Goal: Task Accomplishment & Management: Use online tool/utility

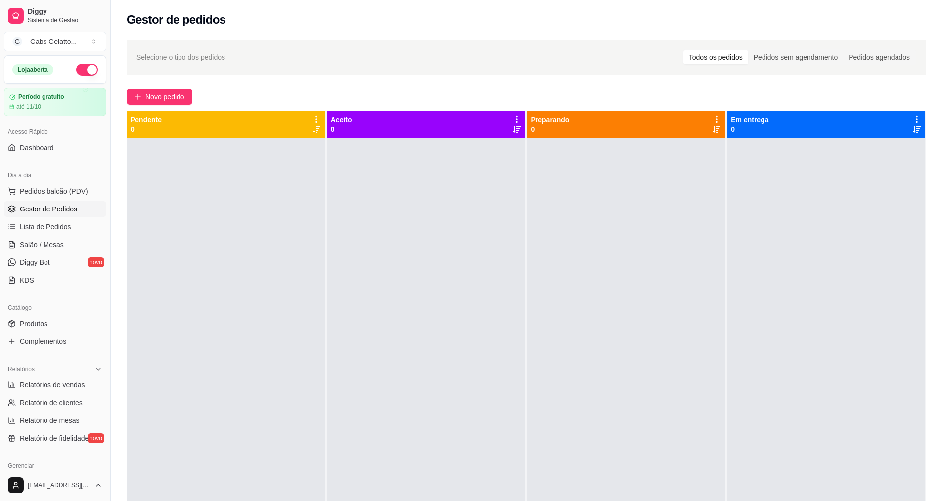
scroll to position [99, 0]
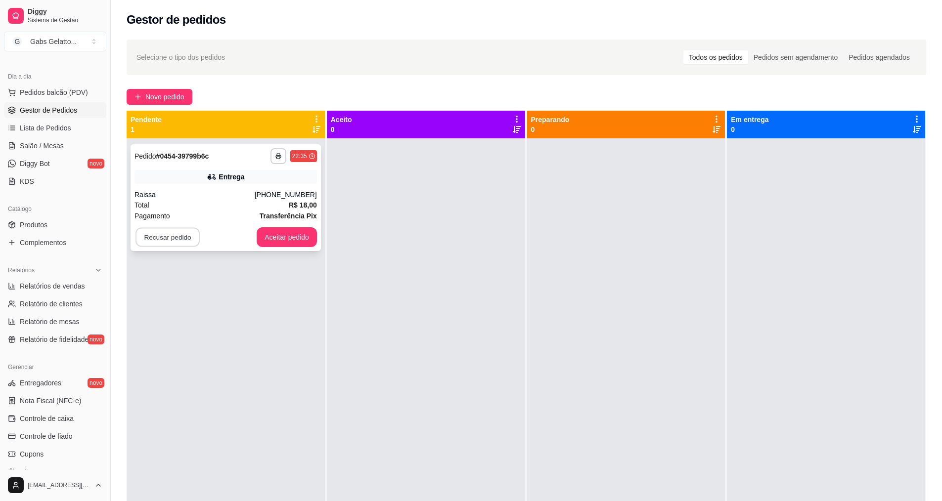
click at [176, 234] on button "Recusar pedido" at bounding box center [167, 237] width 64 height 19
click at [211, 202] on div "Deseja realmente recusar esse pedido? não Sim" at bounding box center [171, 206] width 130 height 34
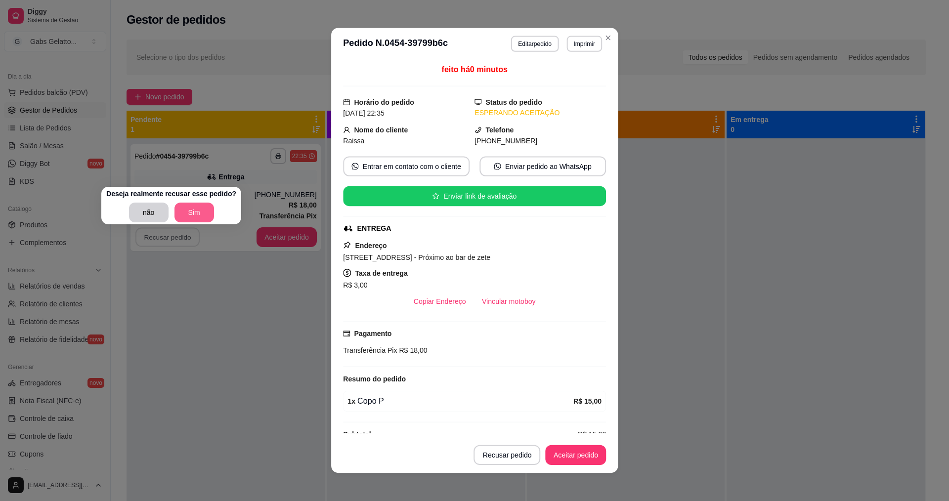
click at [185, 221] on div "Deseja realmente recusar esse pedido? não Sim" at bounding box center [171, 206] width 140 height 38
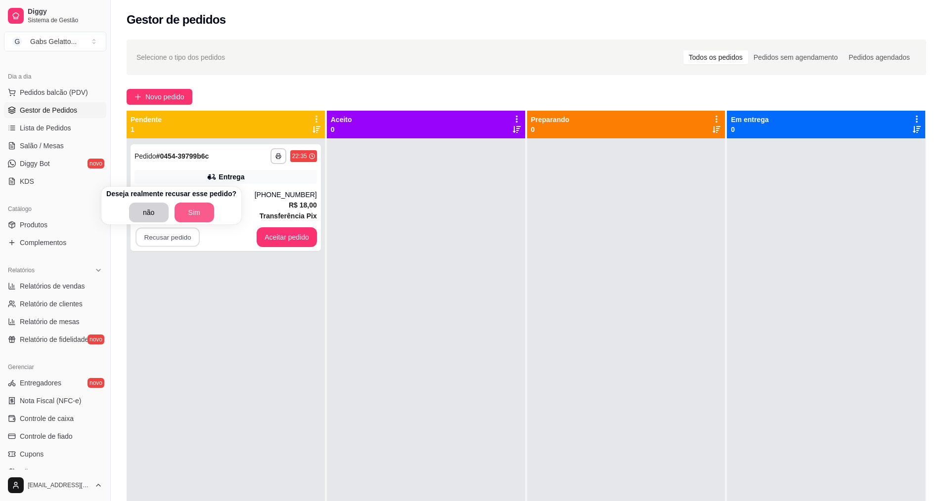
click at [194, 216] on button "Sim" at bounding box center [195, 213] width 40 height 20
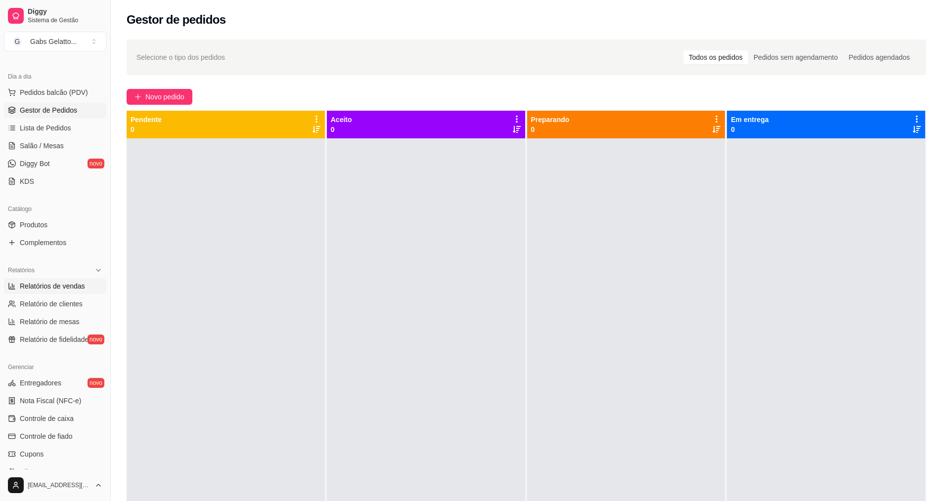
click at [67, 285] on span "Relatórios de vendas" at bounding box center [52, 286] width 65 height 10
select select "ALL"
select select "0"
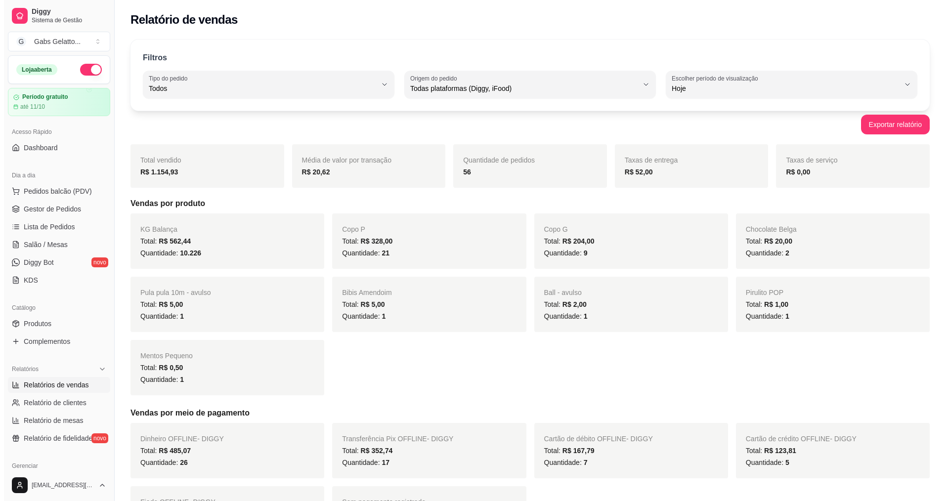
scroll to position [49, 0]
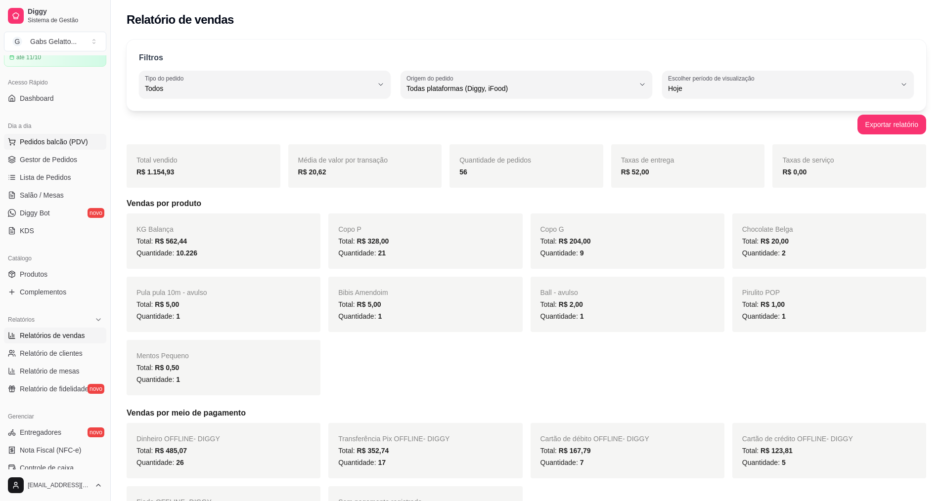
click at [36, 146] on span "Pedidos balcão (PDV)" at bounding box center [54, 142] width 68 height 10
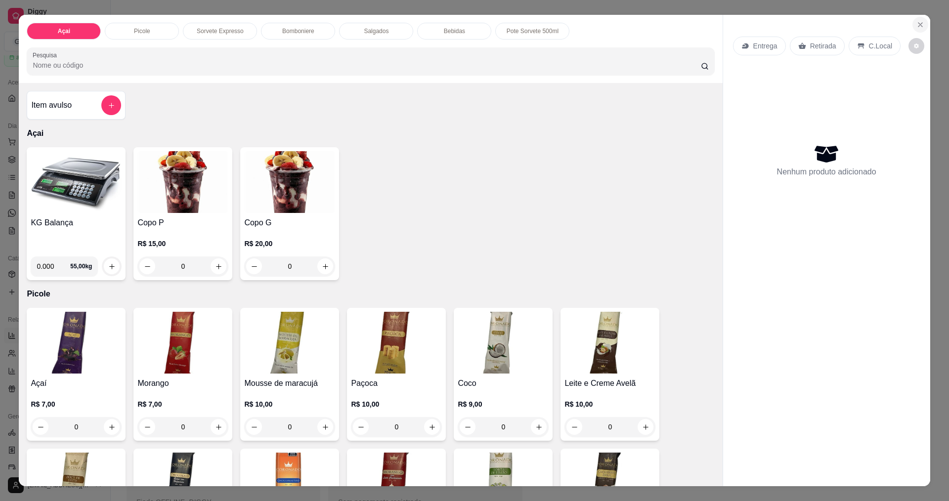
click at [913, 25] on button "Close" at bounding box center [921, 25] width 16 height 16
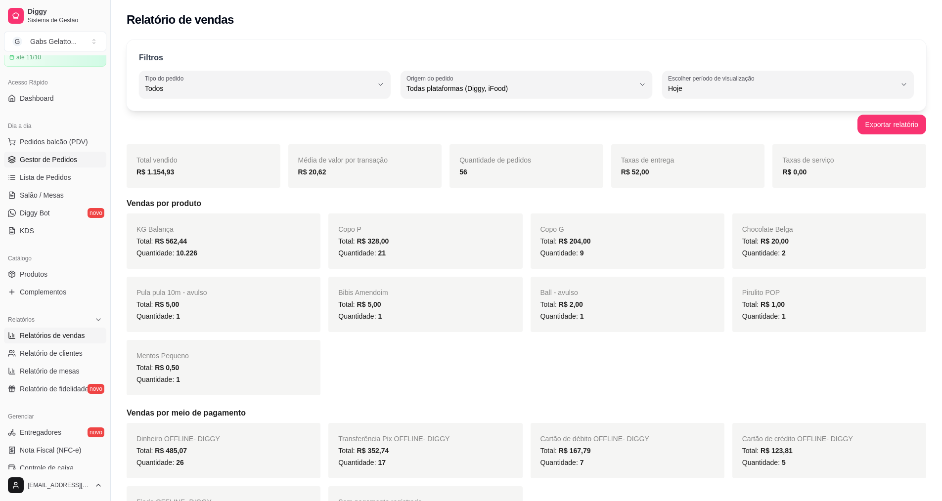
click at [71, 155] on span "Gestor de Pedidos" at bounding box center [48, 160] width 57 height 10
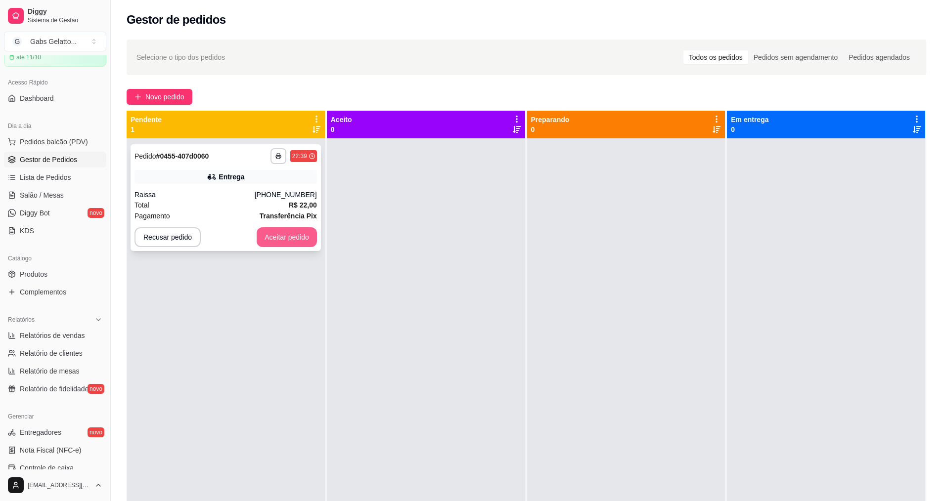
click at [276, 233] on button "Aceitar pedido" at bounding box center [287, 237] width 60 height 20
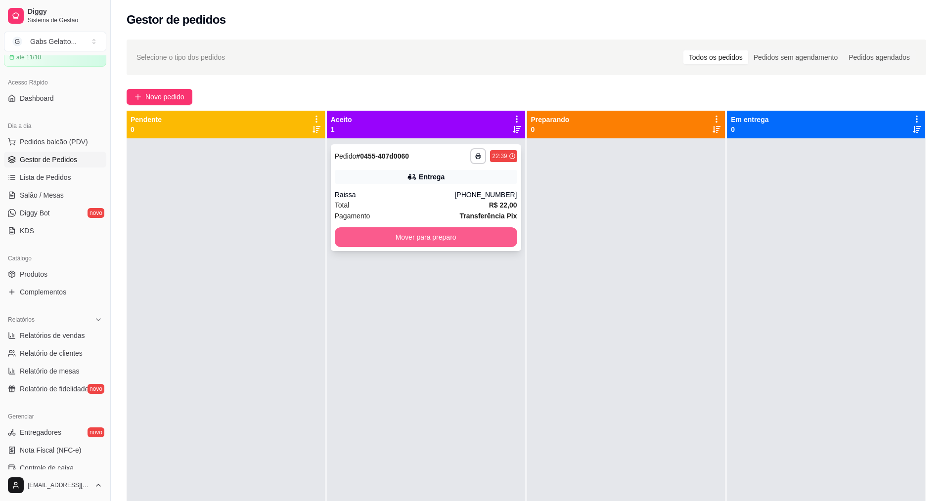
click at [468, 240] on button "Mover para preparo" at bounding box center [426, 237] width 182 height 20
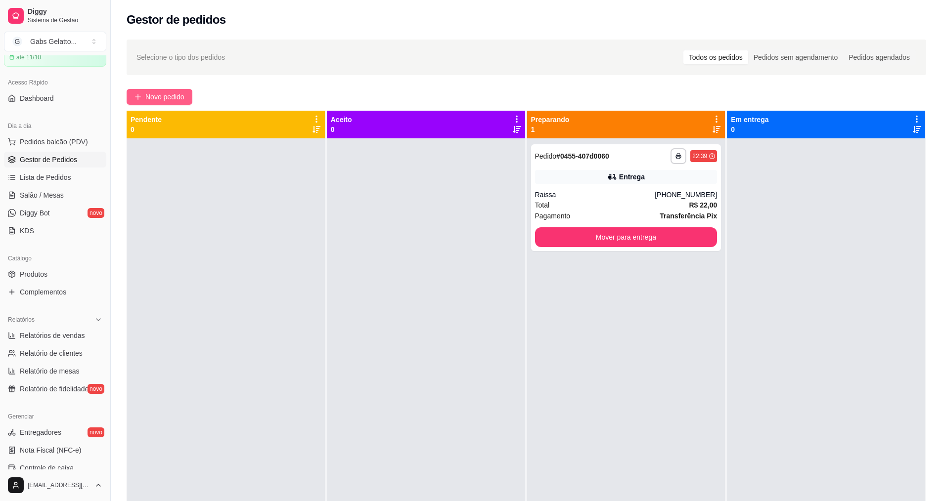
click at [159, 94] on button "Novo pedido" at bounding box center [160, 97] width 66 height 16
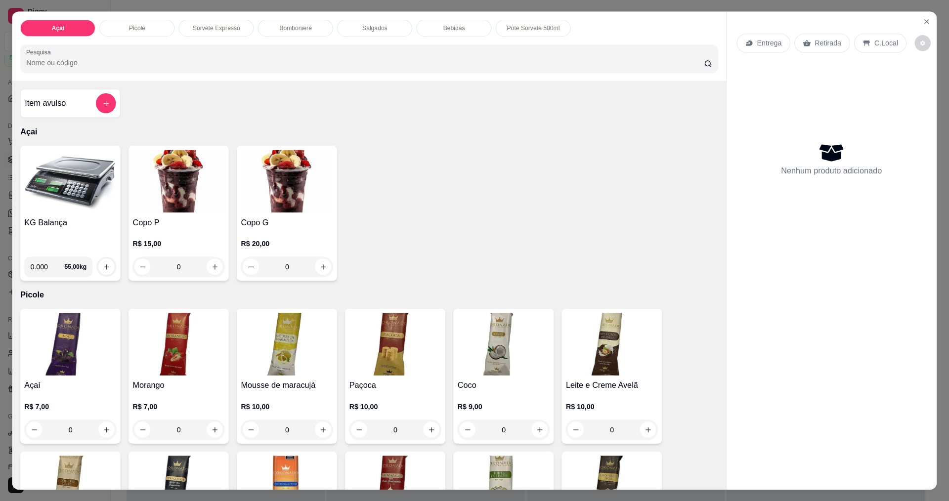
click at [176, 92] on div "Item avulso Açai KG Balança 0.000 55,00 kg Copo P R$ 15,00 0 Copo G R$ 20,00 0 …" at bounding box center [369, 285] width 714 height 409
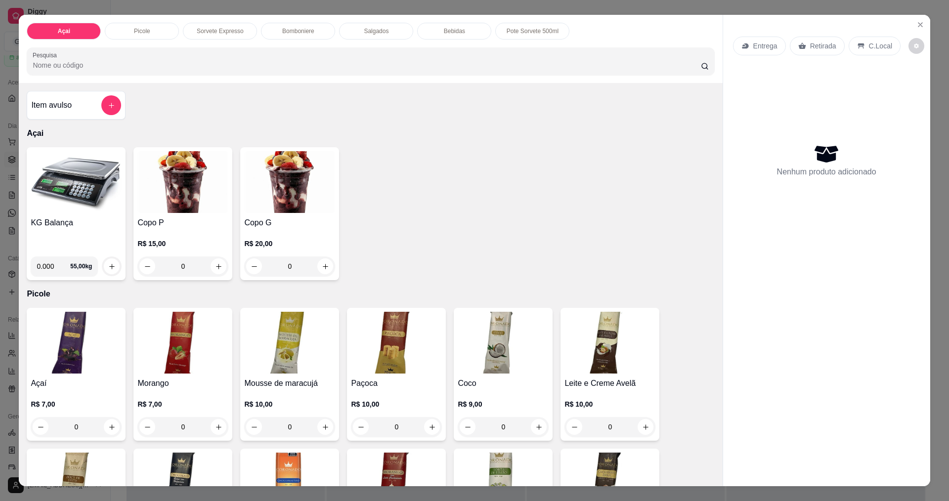
click at [51, 264] on input "0.000" at bounding box center [54, 267] width 34 height 20
type input "0.216"
click at [104, 264] on button "increase-product-quantity" at bounding box center [111, 266] width 15 height 15
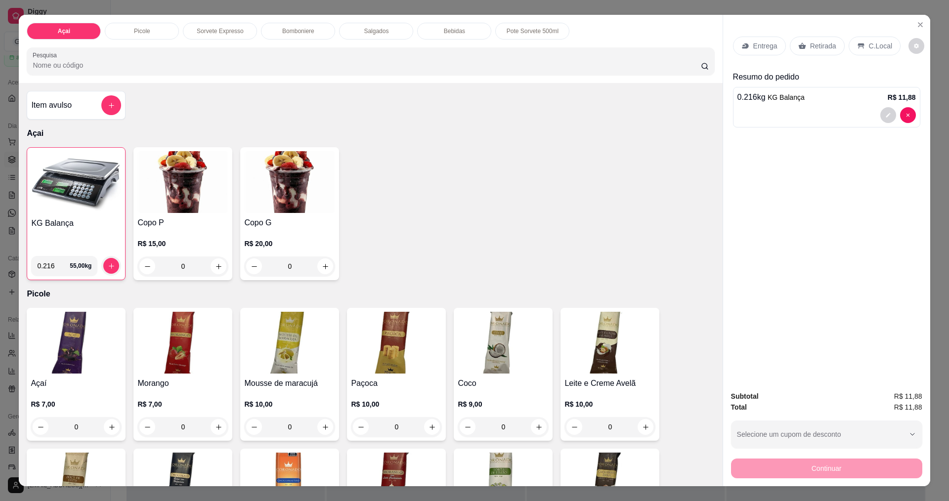
click at [869, 46] on p "C.Local" at bounding box center [880, 46] width 23 height 10
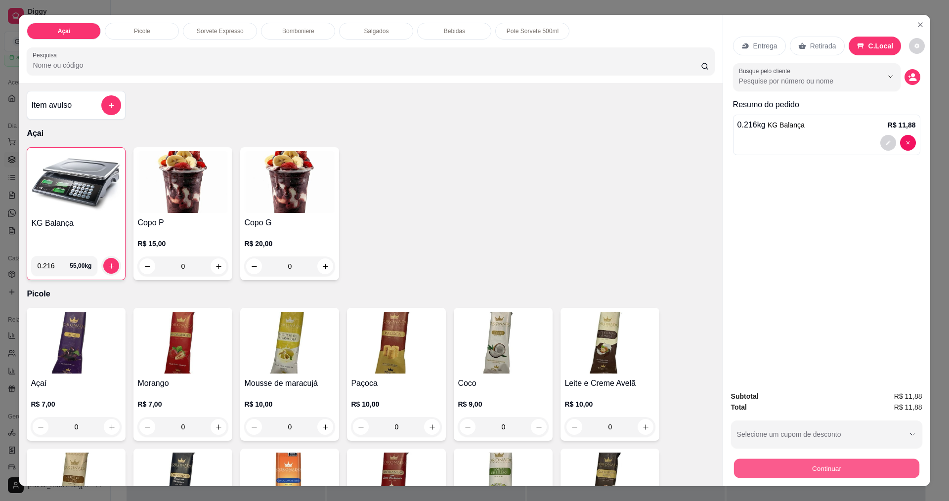
click at [827, 470] on button "Continuar" at bounding box center [826, 468] width 185 height 19
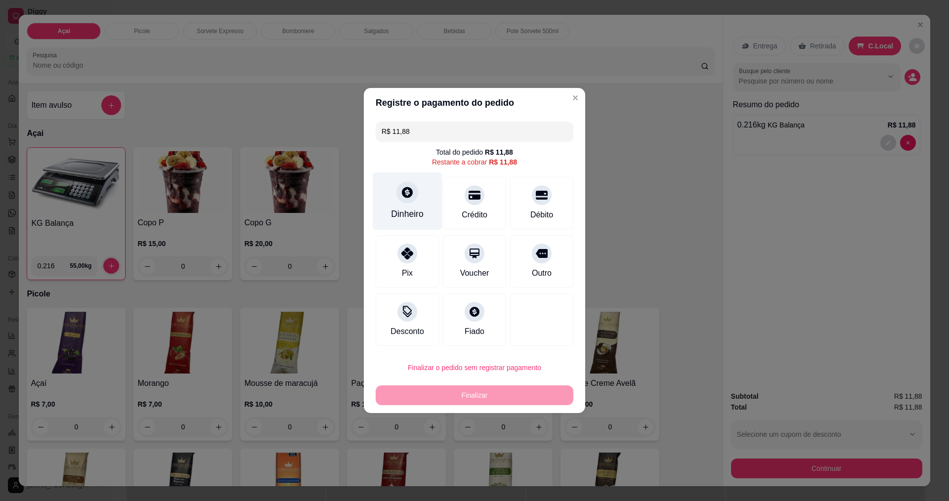
click at [417, 202] on div "Dinheiro" at bounding box center [408, 202] width 70 height 58
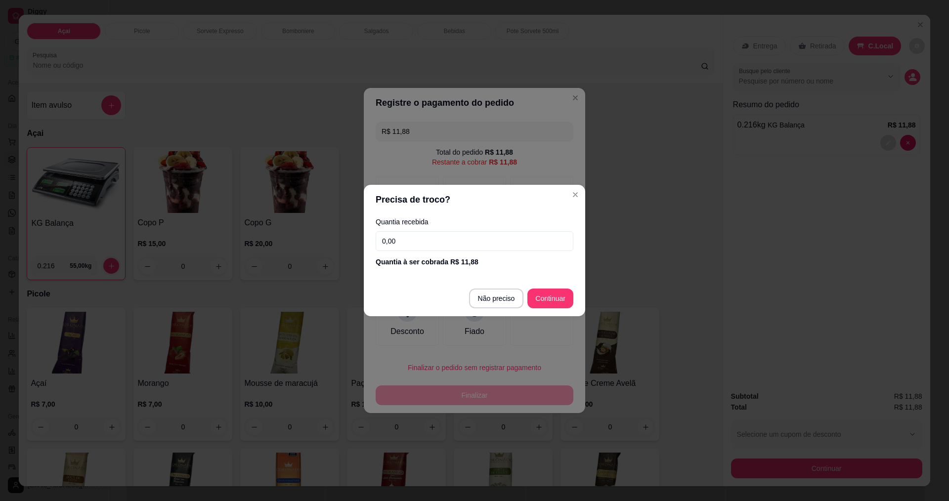
click at [487, 247] on input "0,00" at bounding box center [475, 241] width 198 height 20
type input "10,00"
type input "R$ 0,00"
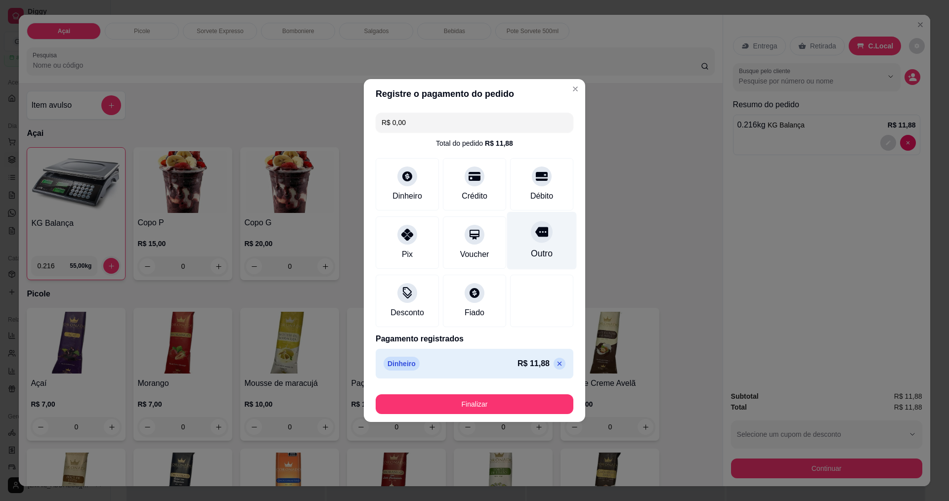
click at [539, 239] on div at bounding box center [542, 232] width 22 height 22
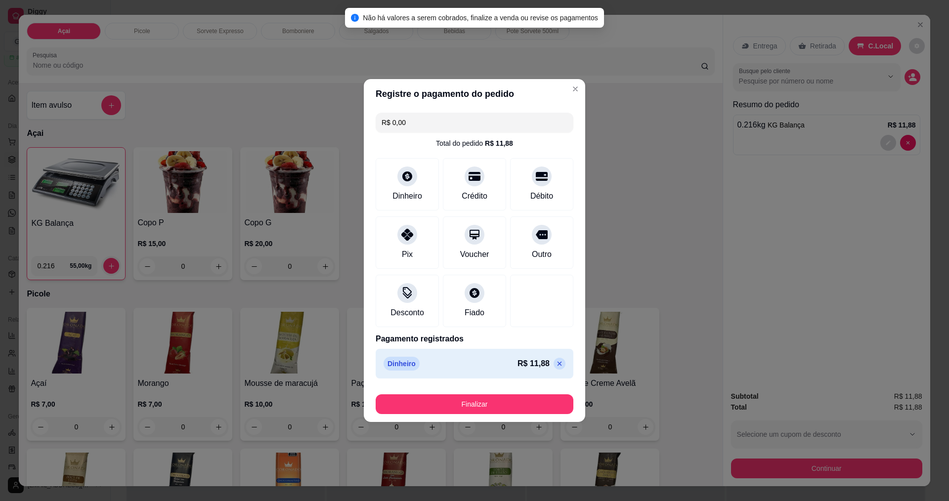
click at [495, 129] on input "R$ 0,00" at bounding box center [475, 123] width 186 height 20
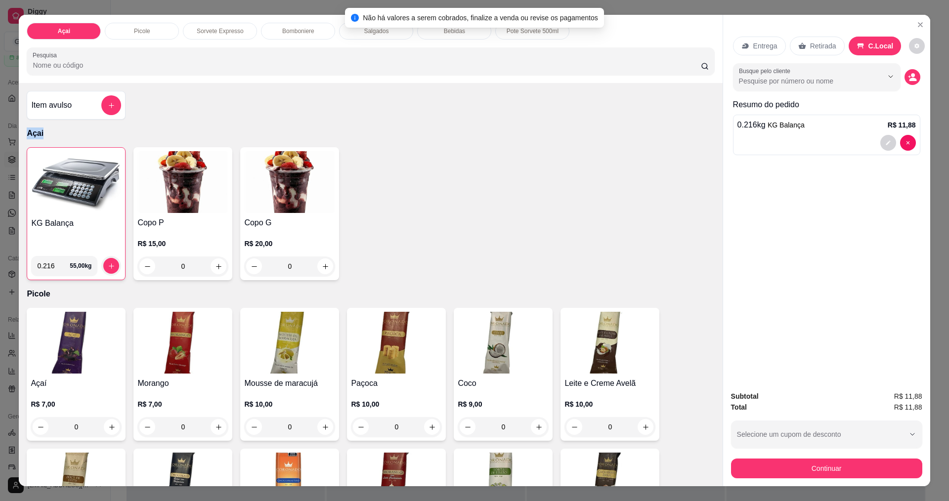
click at [567, 85] on div "Item avulso Açai KG Balança 0.216 55,00 kg Copo P R$ 15,00 0 Copo G R$ 20,00 0 …" at bounding box center [371, 284] width 704 height 403
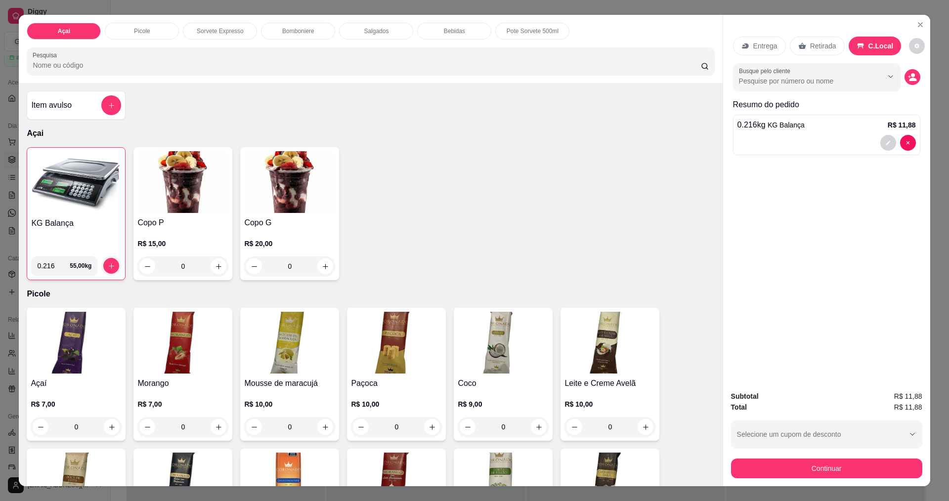
click at [814, 460] on div "Continuar" at bounding box center [826, 467] width 191 height 22
click at [793, 464] on button "Continuar" at bounding box center [826, 469] width 191 height 20
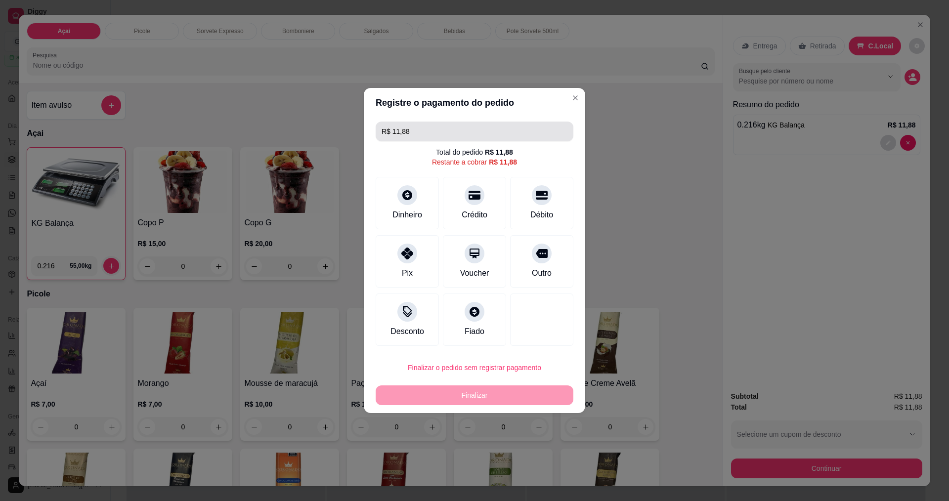
click at [436, 134] on input "R$ 11,88" at bounding box center [475, 132] width 186 height 20
click at [405, 198] on icon at bounding box center [407, 192] width 13 height 13
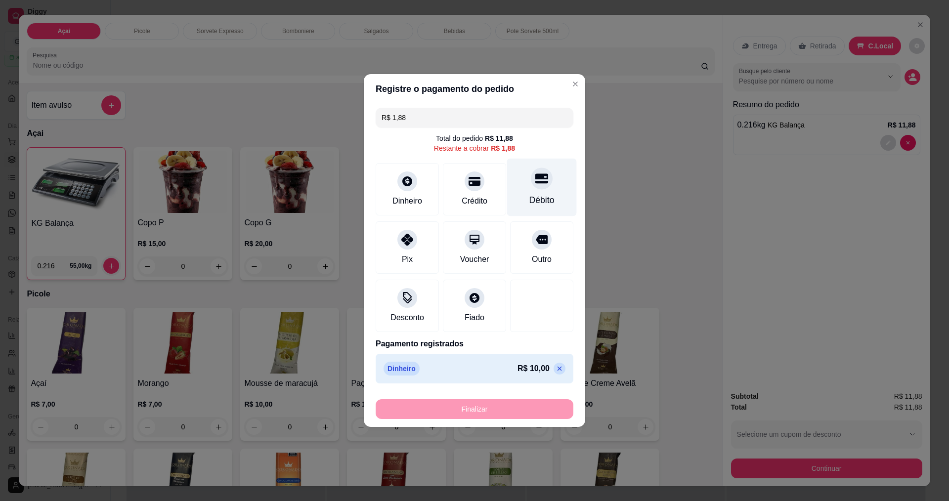
click at [542, 187] on div at bounding box center [542, 179] width 22 height 22
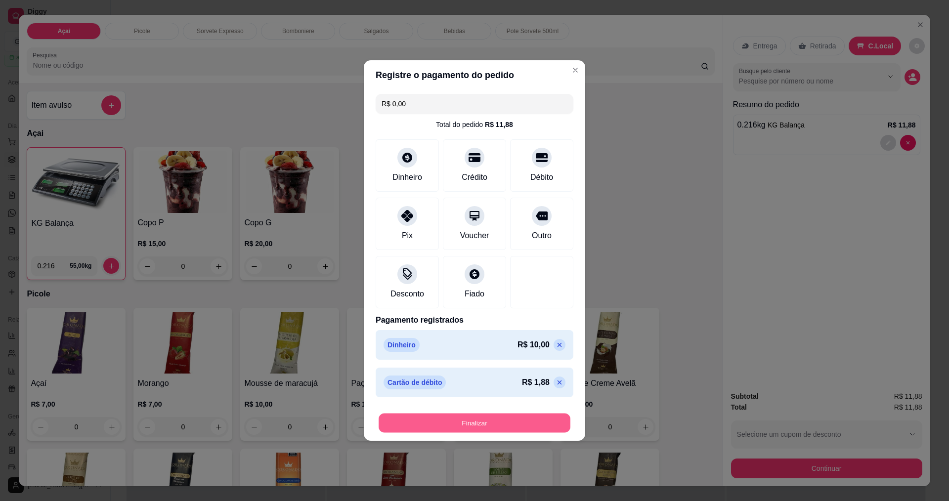
click at [471, 417] on button "Finalizar" at bounding box center [475, 423] width 192 height 19
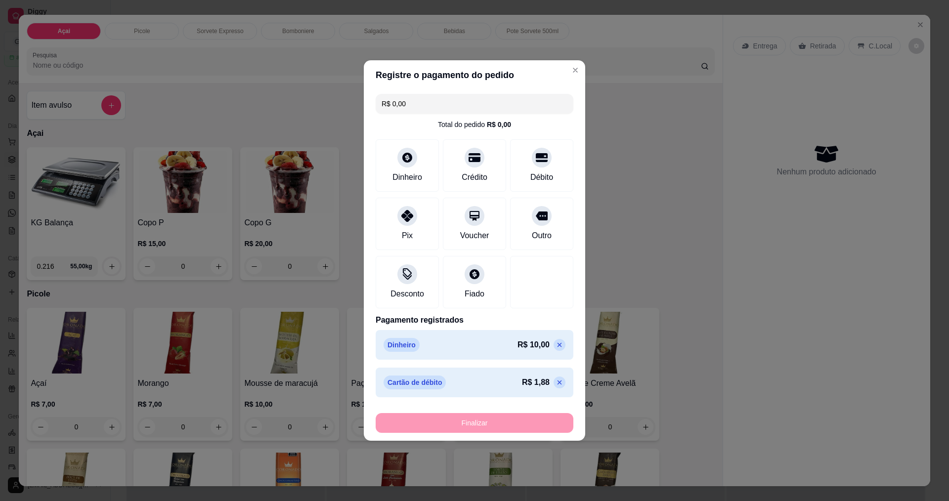
type input "-R$ 11,88"
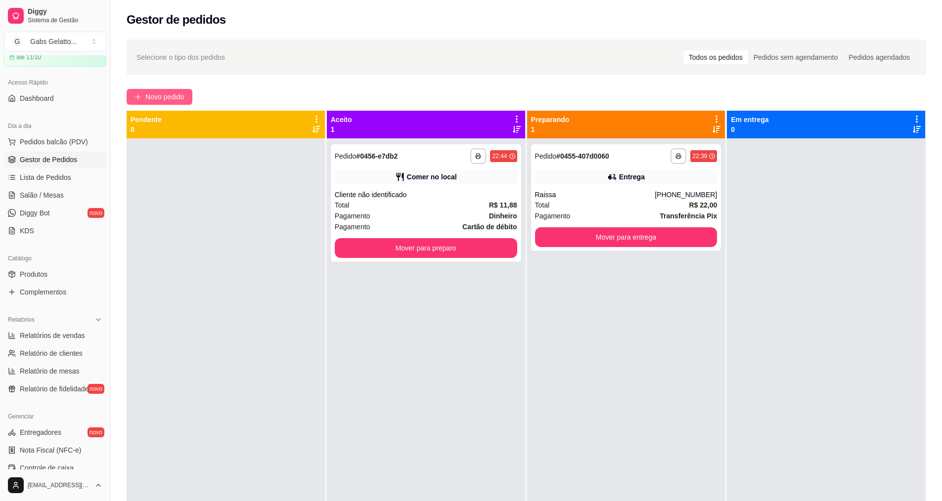
click at [173, 103] on button "Novo pedido" at bounding box center [160, 97] width 66 height 16
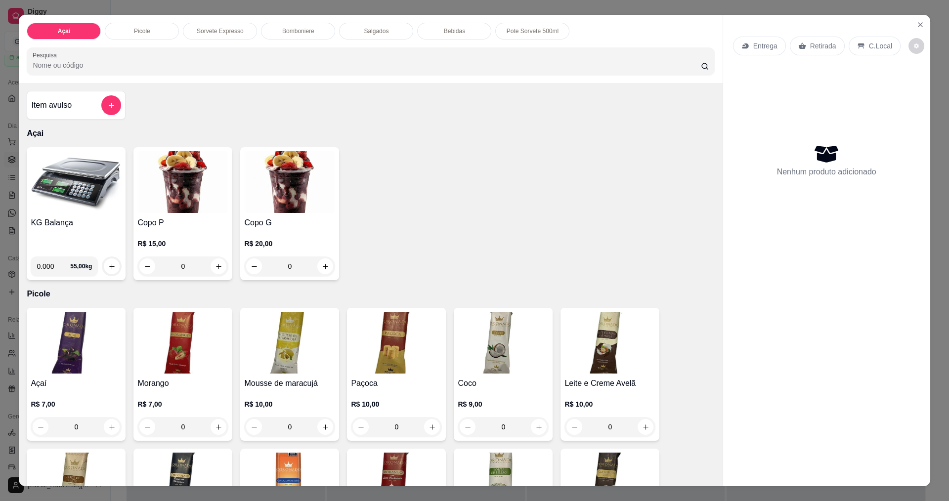
click at [178, 102] on div "Item avulso Açai KG Balança 0.000 55,00 kg Copo P R$ 15,00 0 Copo G R$ 20,00 0 …" at bounding box center [371, 284] width 704 height 403
click at [53, 270] on input "0.000" at bounding box center [54, 267] width 34 height 20
type input "0.094"
click at [110, 266] on icon "increase-product-quantity" at bounding box center [111, 266] width 7 height 7
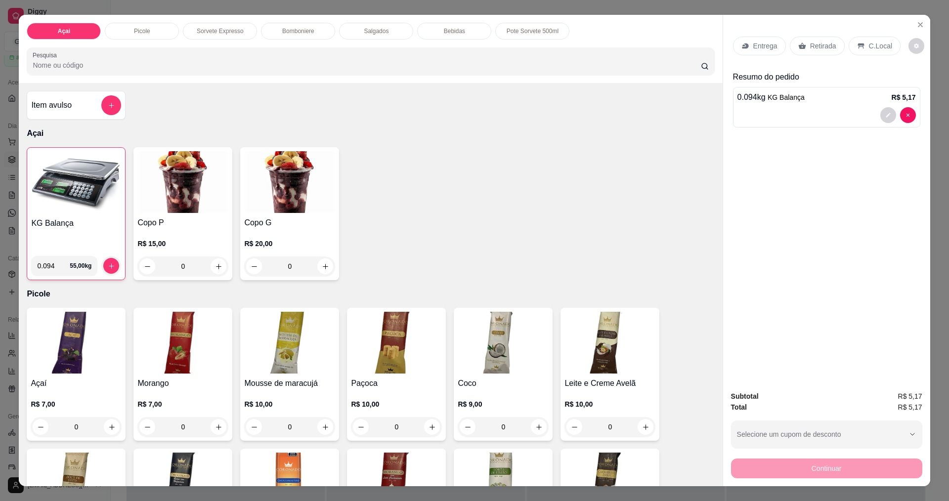
scroll to position [17, 0]
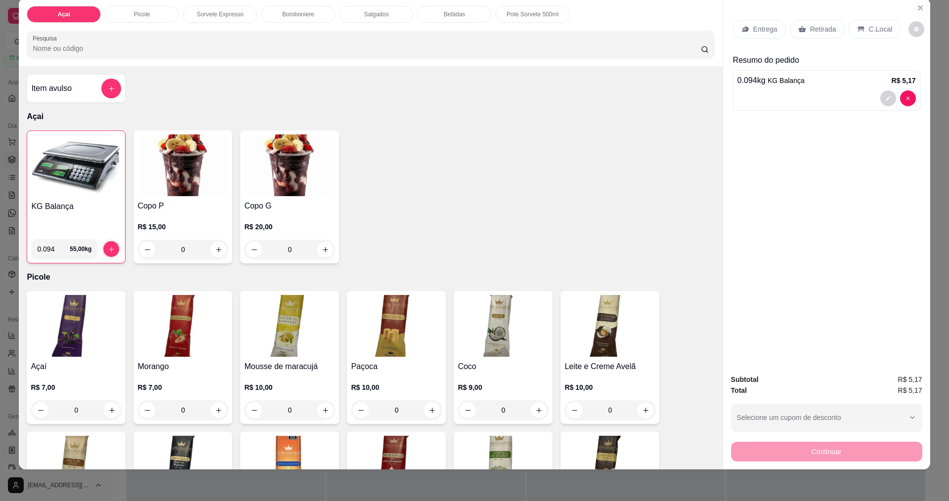
drag, startPoint x: 881, startPoint y: 19, endPoint x: 880, endPoint y: 28, distance: 8.5
click at [881, 22] on div "Entrega Retirada C.Local" at bounding box center [826, 29] width 187 height 35
click at [879, 24] on div "C.Local" at bounding box center [875, 29] width 52 height 19
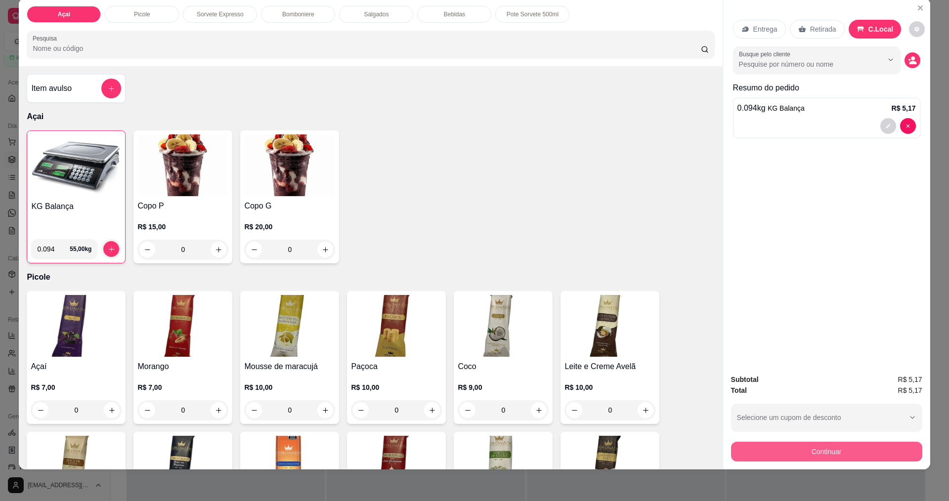
click at [819, 454] on button "Continuar" at bounding box center [826, 452] width 191 height 20
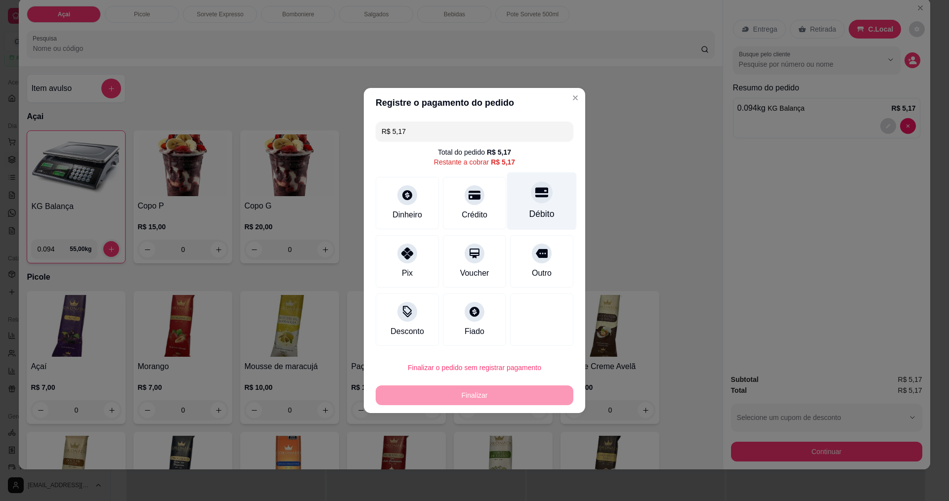
click at [535, 206] on div "Débito" at bounding box center [542, 202] width 70 height 58
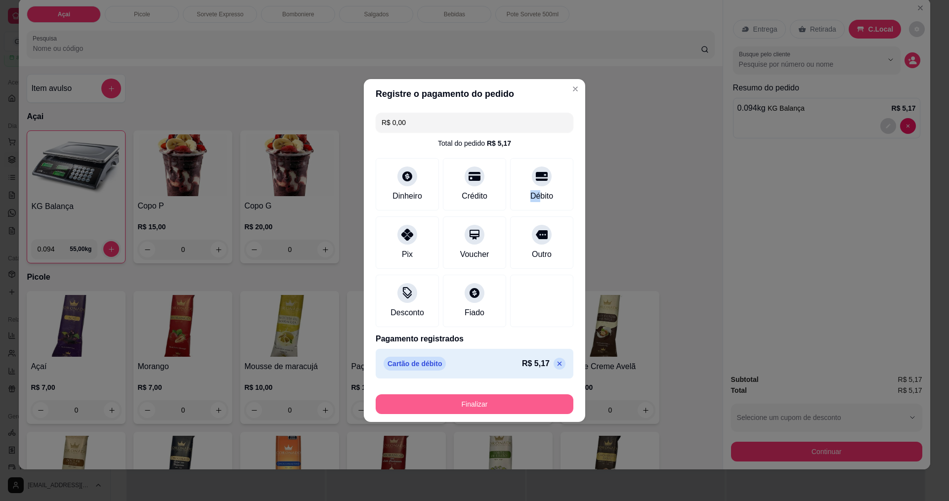
click at [483, 401] on button "Finalizar" at bounding box center [475, 405] width 198 height 20
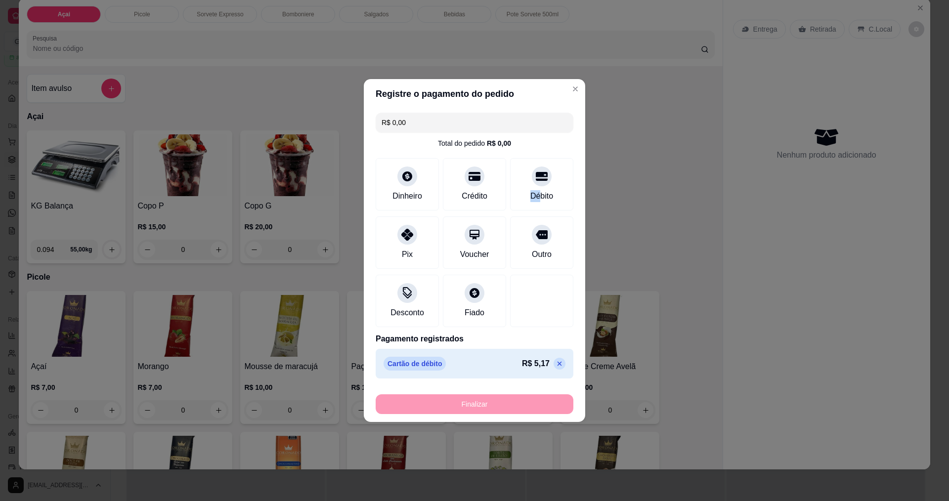
type input "-R$ 5,17"
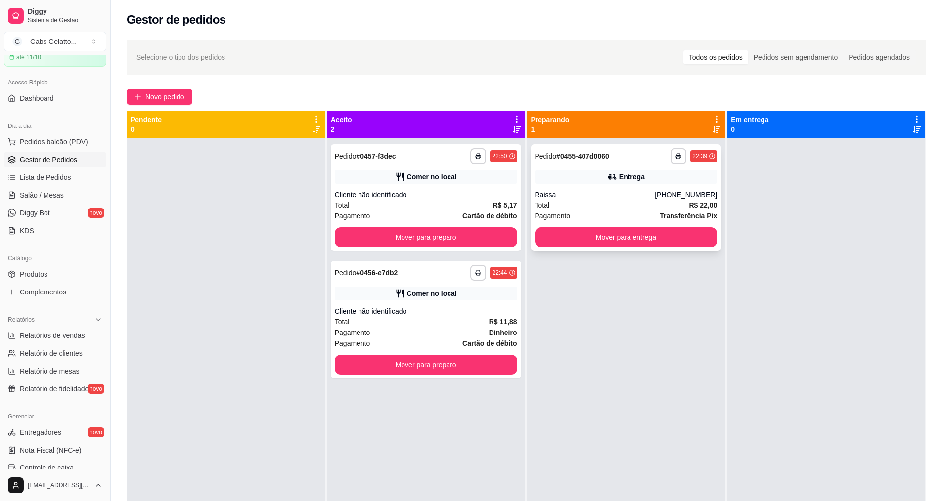
click at [553, 320] on div "**********" at bounding box center [626, 388] width 198 height 501
click at [611, 200] on div "Total R$ 22,00" at bounding box center [626, 205] width 182 height 11
click at [463, 238] on button "Mover para preparo" at bounding box center [426, 237] width 182 height 20
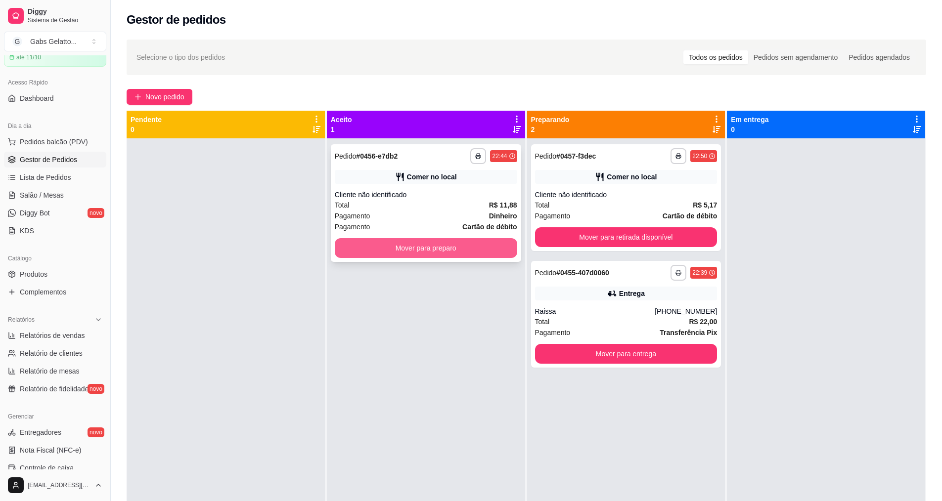
click at [472, 253] on button "Mover para preparo" at bounding box center [426, 248] width 182 height 20
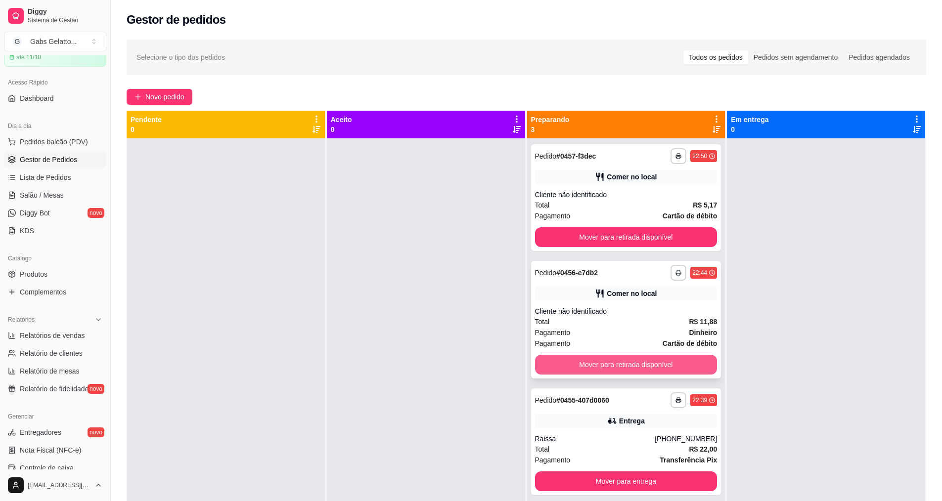
scroll to position [28, 0]
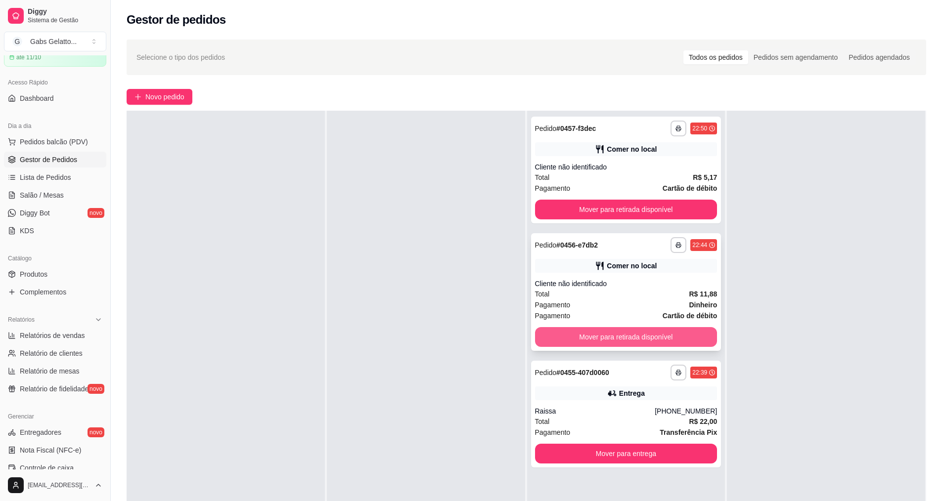
click at [654, 340] on button "Mover para retirada disponível" at bounding box center [626, 337] width 182 height 20
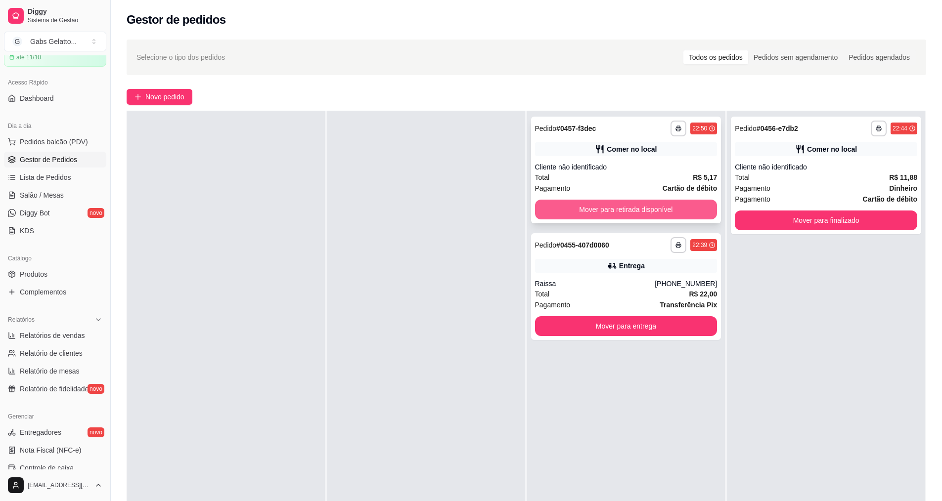
click at [645, 212] on button "Mover para retirada disponível" at bounding box center [626, 210] width 182 height 20
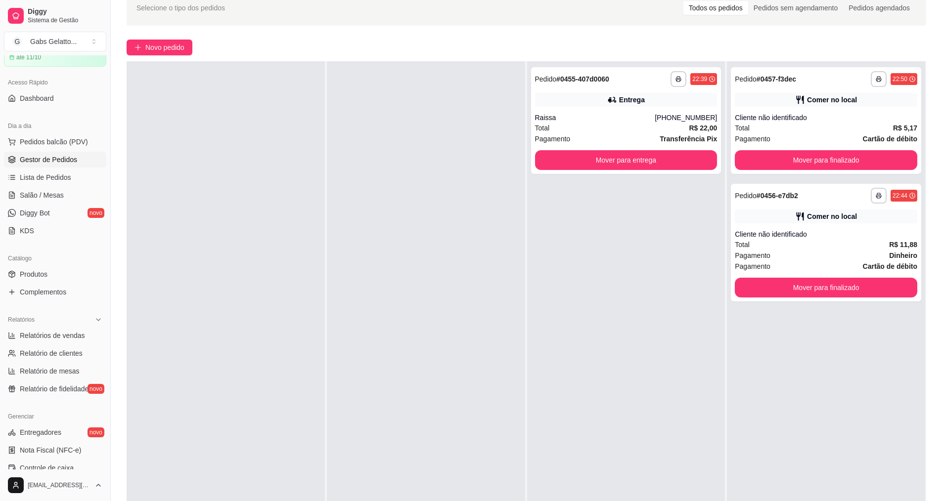
scroll to position [0, 0]
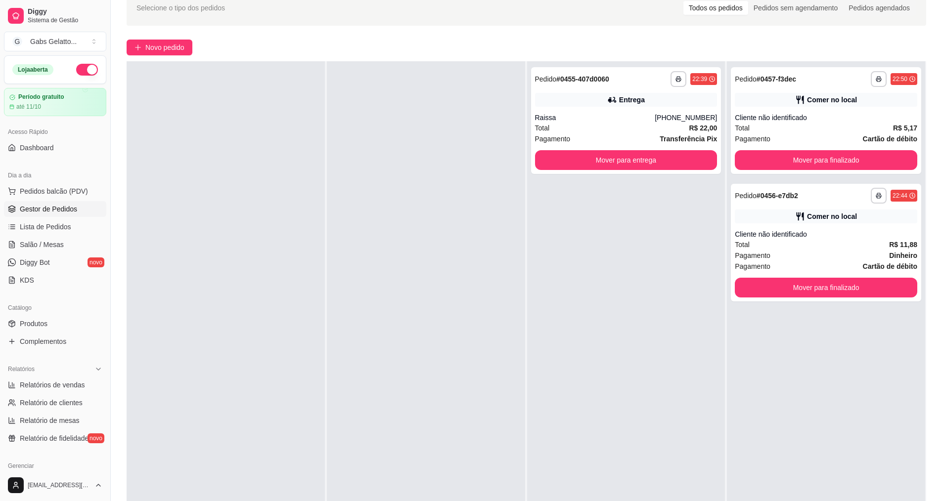
drag, startPoint x: 77, startPoint y: 66, endPoint x: 78, endPoint y: 60, distance: 5.5
click at [78, 62] on div "Loja aberta" at bounding box center [54, 70] width 101 height 28
click at [76, 66] on button "button" at bounding box center [87, 70] width 22 height 12
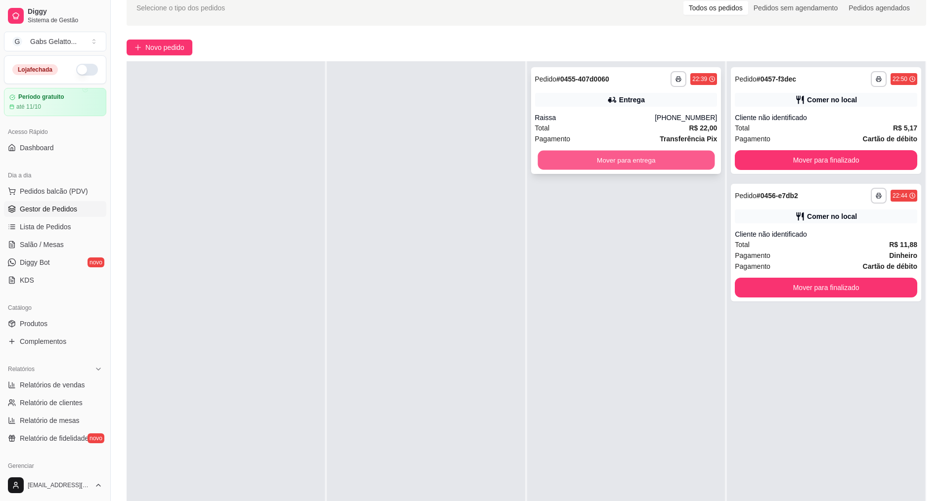
click at [640, 158] on button "Mover para entrega" at bounding box center [625, 160] width 177 height 19
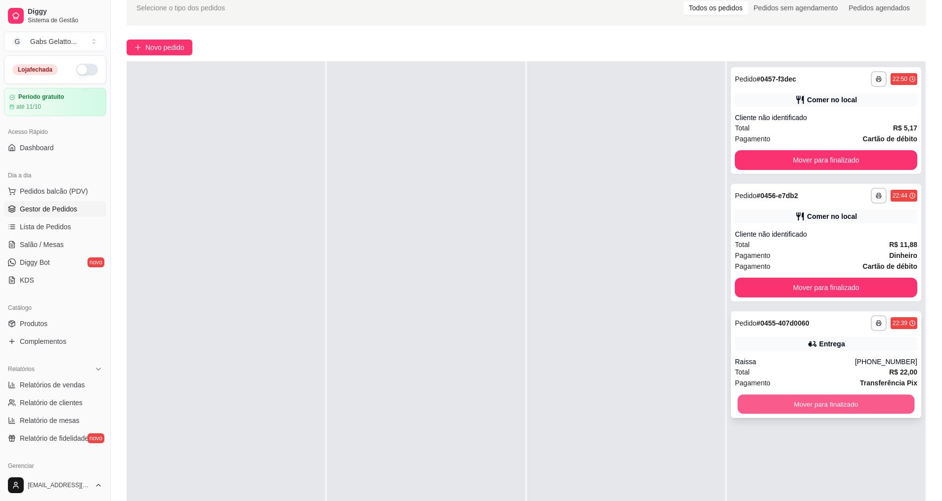
click at [834, 402] on button "Mover para finalizado" at bounding box center [826, 404] width 177 height 19
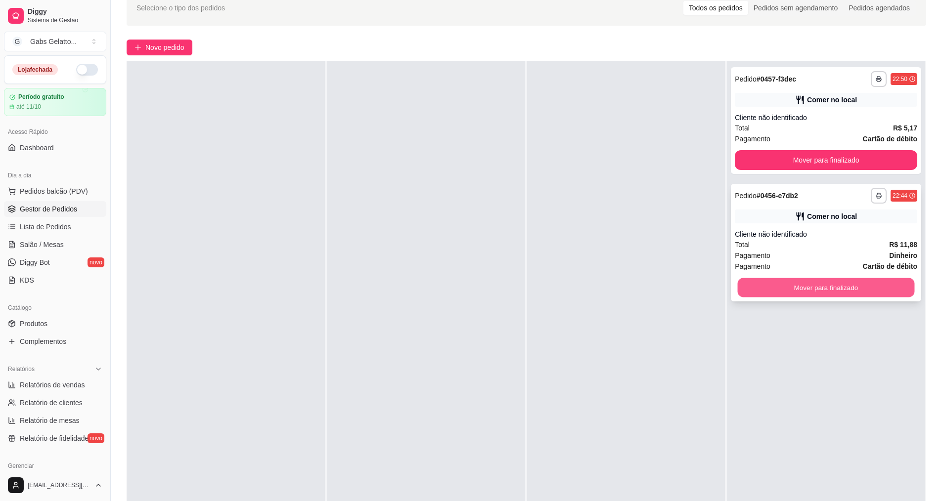
click at [815, 289] on button "Mover para finalizado" at bounding box center [826, 287] width 177 height 19
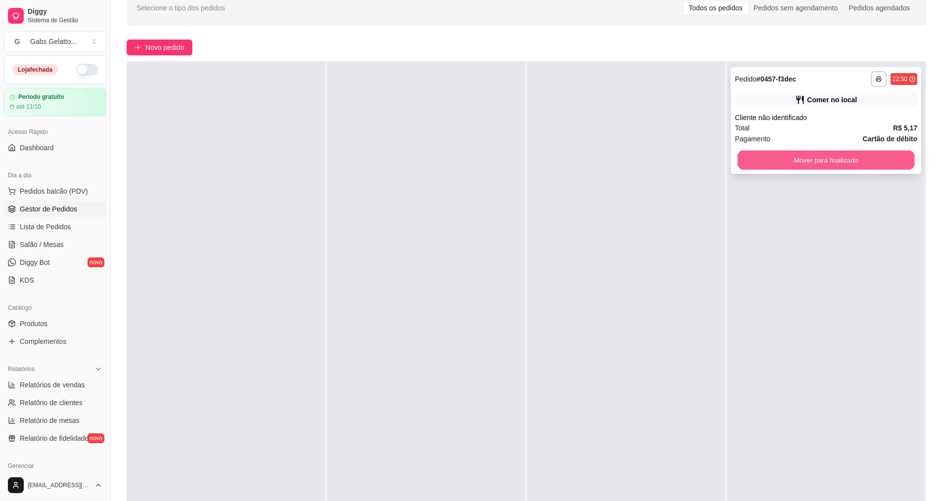
click at [840, 154] on button "Mover para finalizado" at bounding box center [826, 160] width 177 height 19
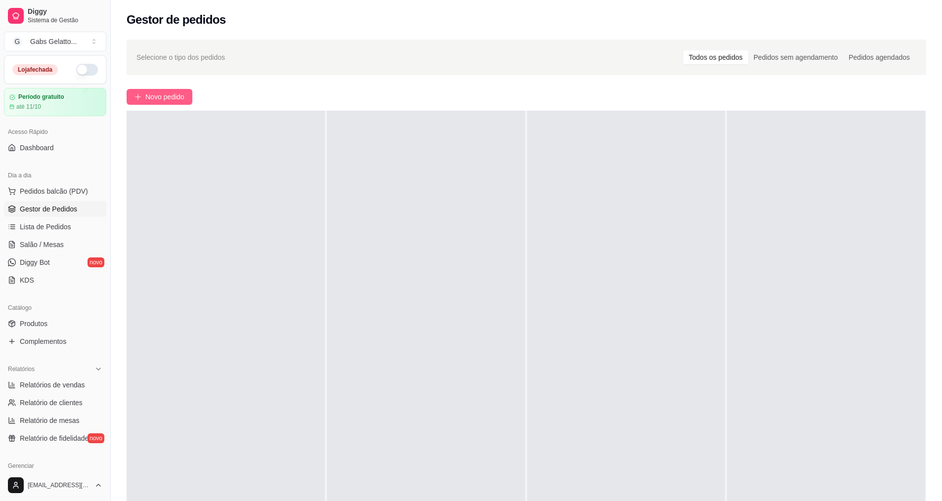
click at [138, 99] on icon "plus" at bounding box center [137, 96] width 7 height 7
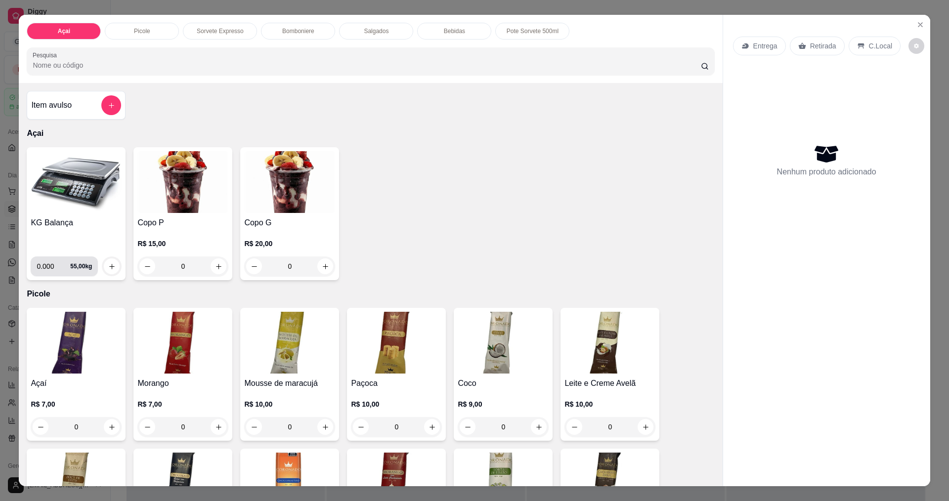
click at [53, 264] on input "0.000" at bounding box center [54, 267] width 34 height 20
type input "0.194"
click at [104, 269] on button "increase-product-quantity" at bounding box center [111, 266] width 15 height 15
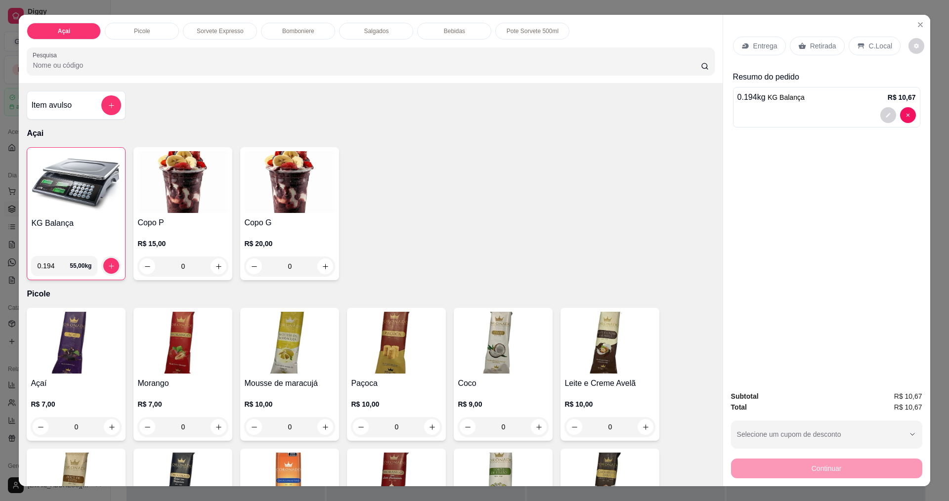
click at [857, 48] on icon at bounding box center [861, 46] width 8 height 8
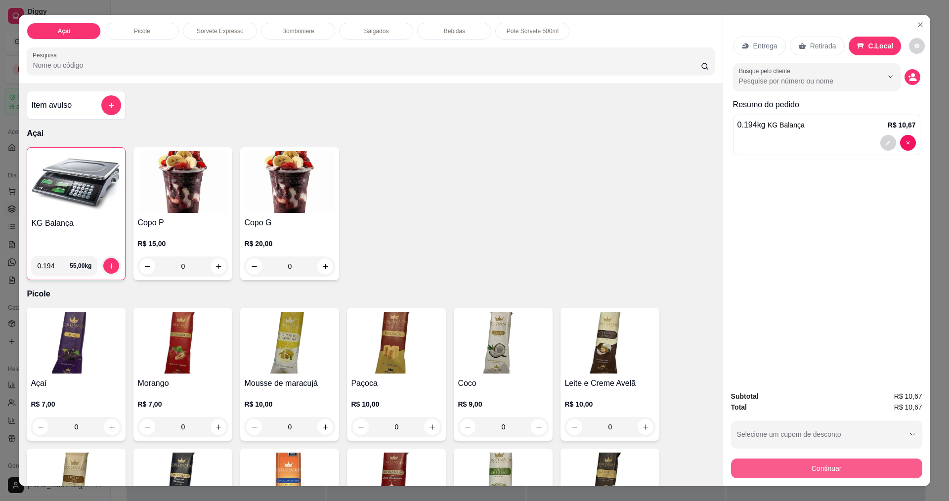
click at [820, 463] on button "Continuar" at bounding box center [826, 469] width 191 height 20
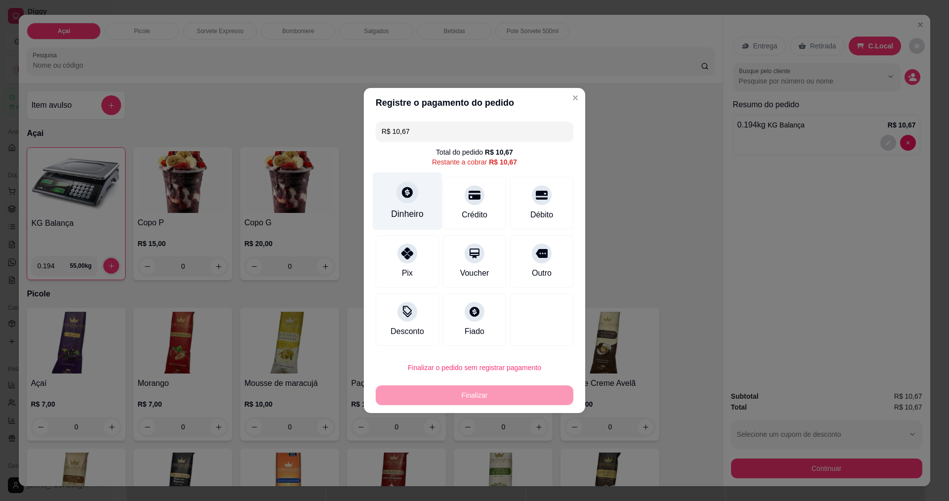
click at [393, 209] on div "Dinheiro" at bounding box center [407, 214] width 33 height 13
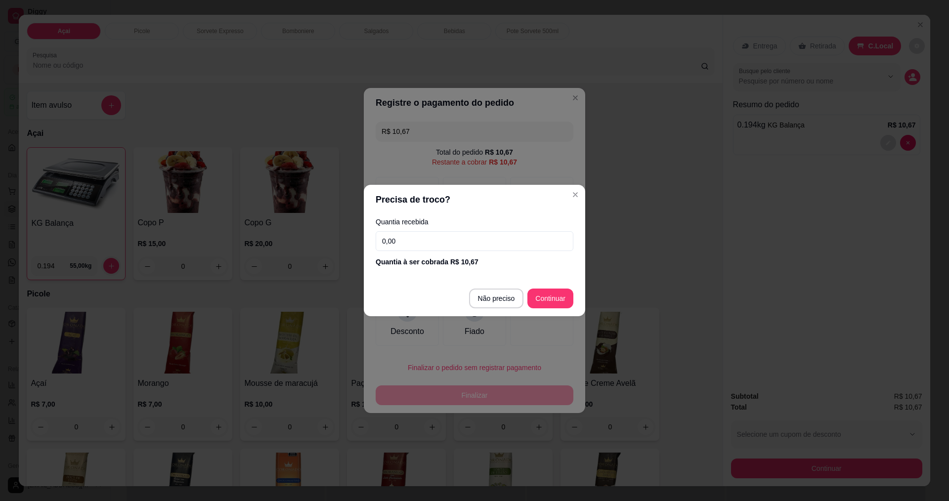
drag, startPoint x: 513, startPoint y: 253, endPoint x: 511, endPoint y: 246, distance: 6.7
click at [512, 252] on div "Quantia recebida 0,00 Quantia à ser cobrada R$ 10,67" at bounding box center [475, 243] width 222 height 56
click at [511, 246] on input "0,00" at bounding box center [475, 241] width 198 height 20
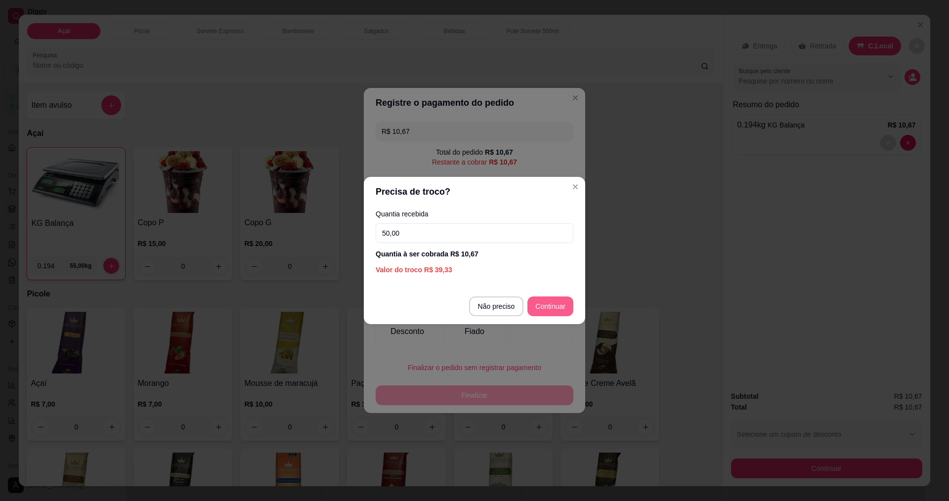
type input "50,00"
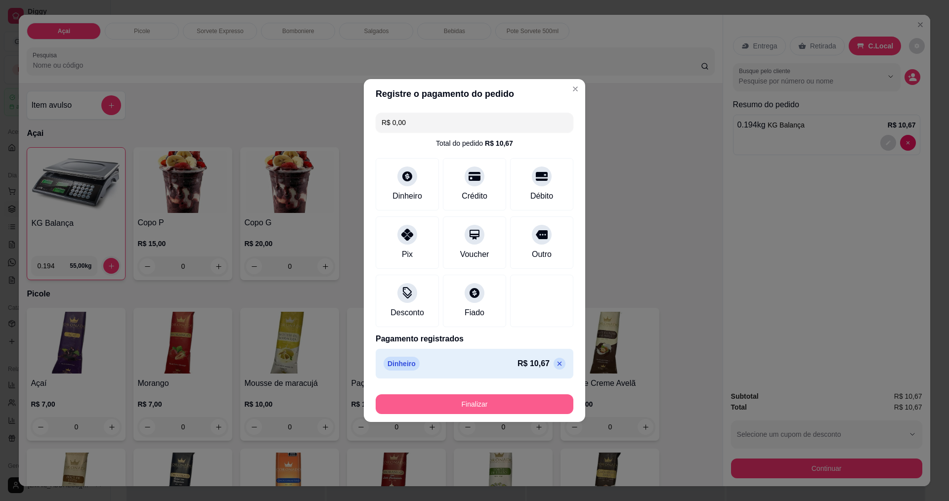
click at [490, 409] on button "Finalizar" at bounding box center [475, 405] width 198 height 20
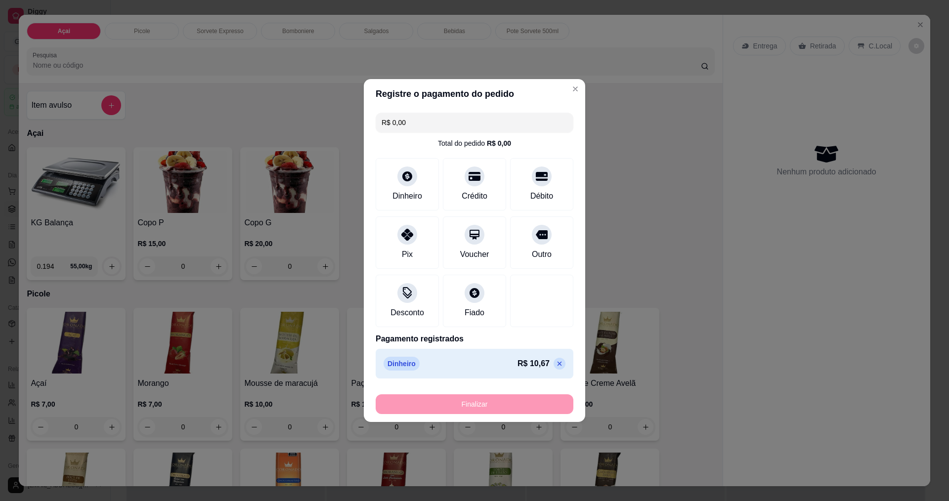
type input "-R$ 10,67"
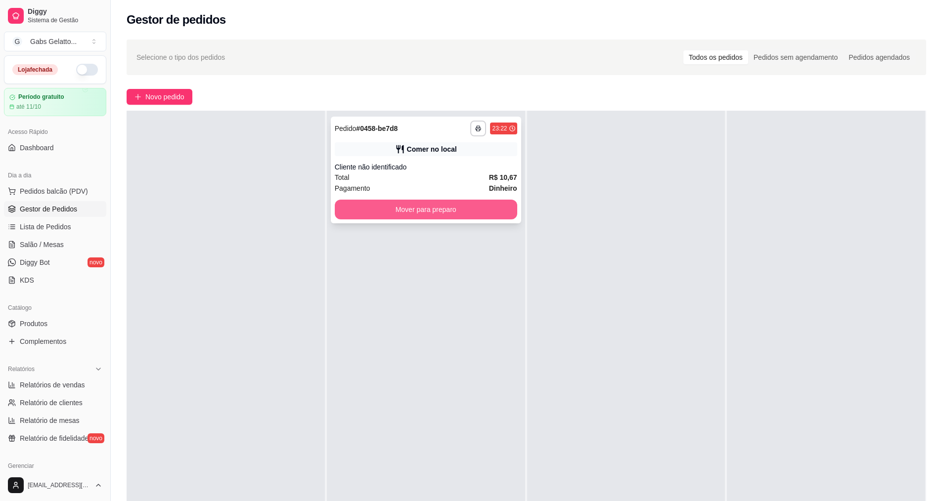
click at [494, 213] on button "Mover para preparo" at bounding box center [426, 210] width 182 height 20
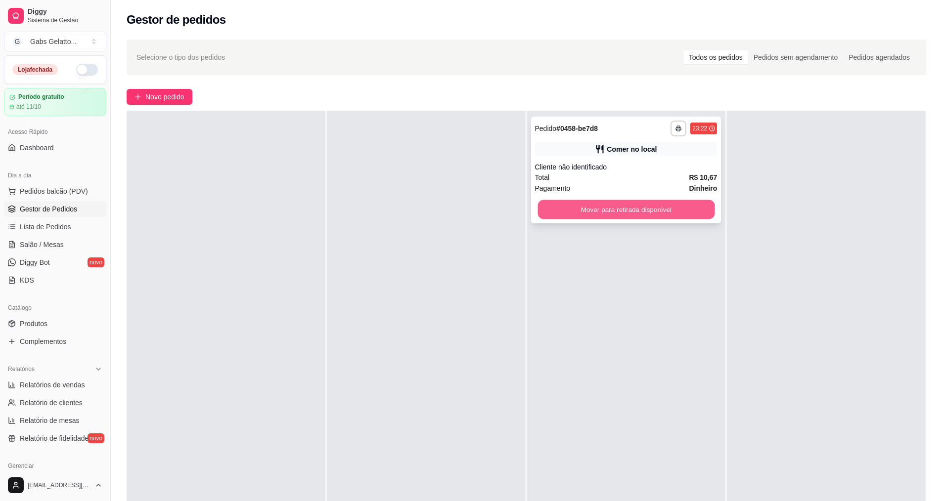
click at [652, 212] on button "Mover para retirada disponível" at bounding box center [625, 209] width 177 height 19
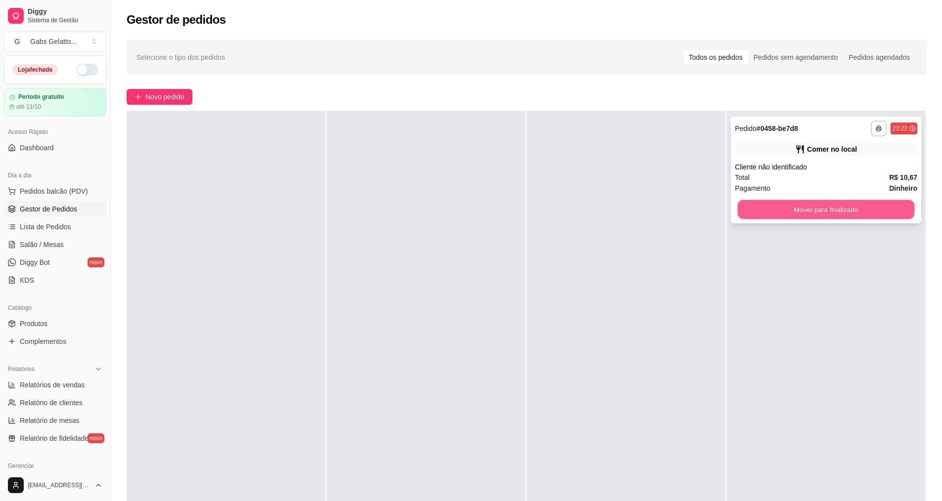
click at [776, 207] on button "Mover para finalizado" at bounding box center [826, 209] width 177 height 19
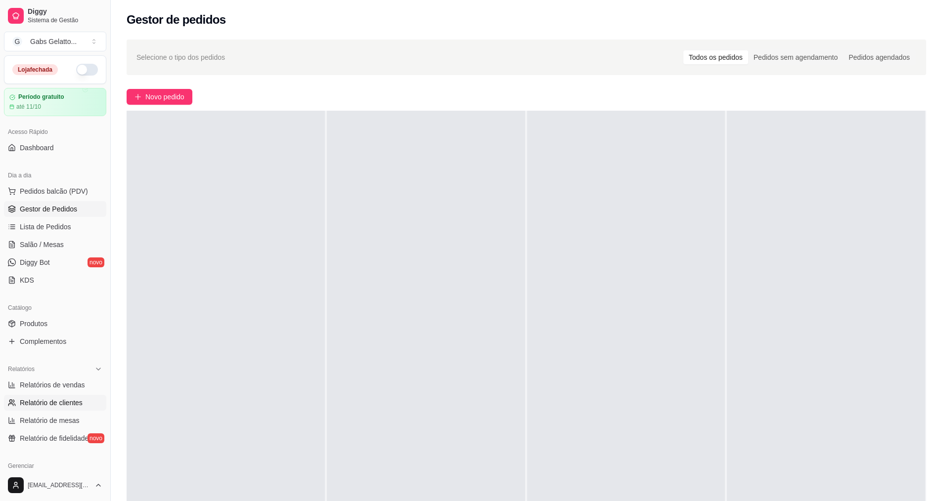
scroll to position [49, 0]
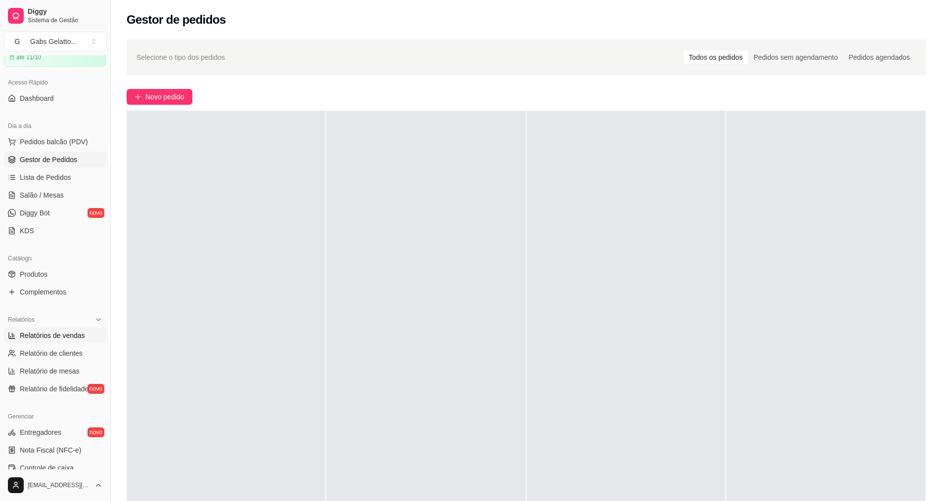
click at [75, 341] on link "Relatórios de vendas" at bounding box center [55, 336] width 102 height 16
select select "ALL"
select select "0"
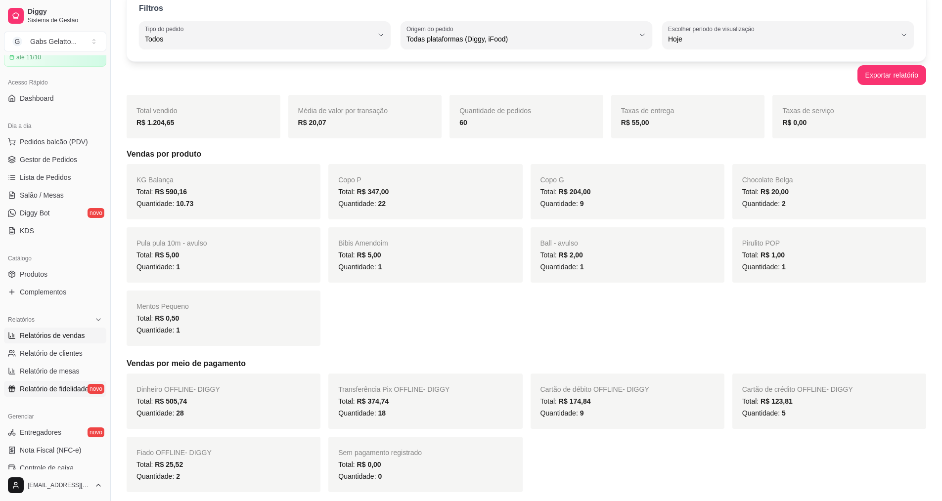
scroll to position [99, 0]
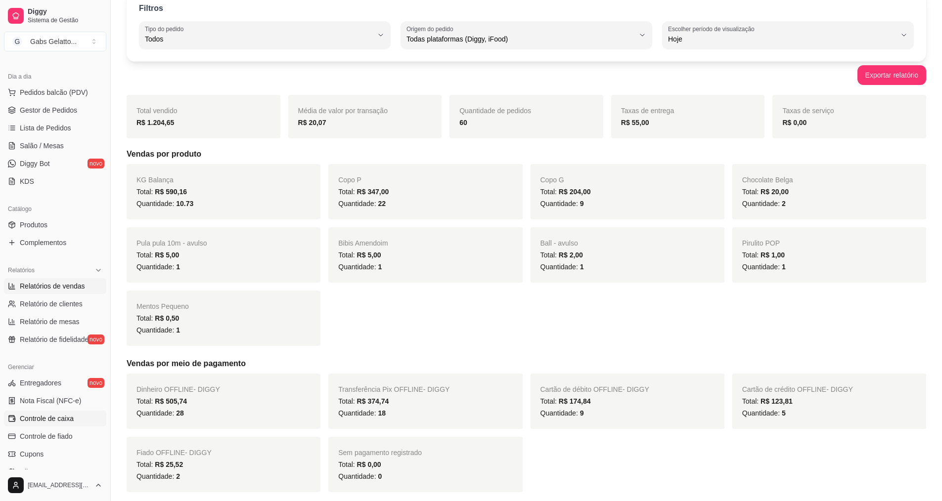
click at [47, 417] on span "Controle de caixa" at bounding box center [47, 419] width 54 height 10
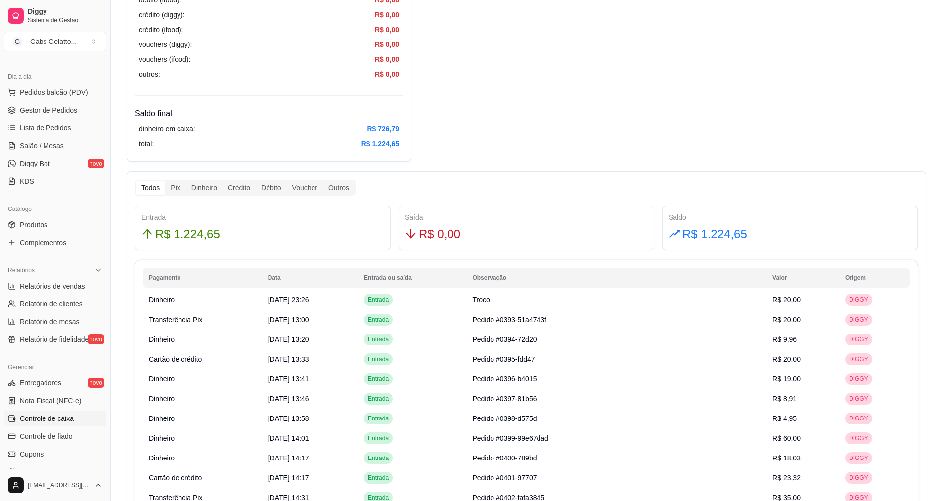
scroll to position [494, 0]
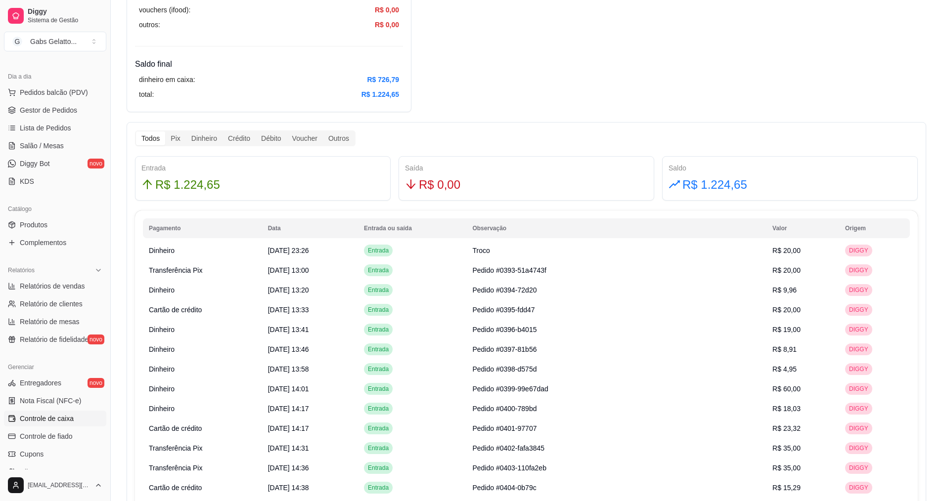
click at [322, 200] on div "Entrada R$ 1.224,65" at bounding box center [263, 178] width 256 height 44
click at [177, 135] on div "Pix" at bounding box center [175, 139] width 20 height 14
click at [165, 132] on input "Pix" at bounding box center [165, 132] width 0 height 0
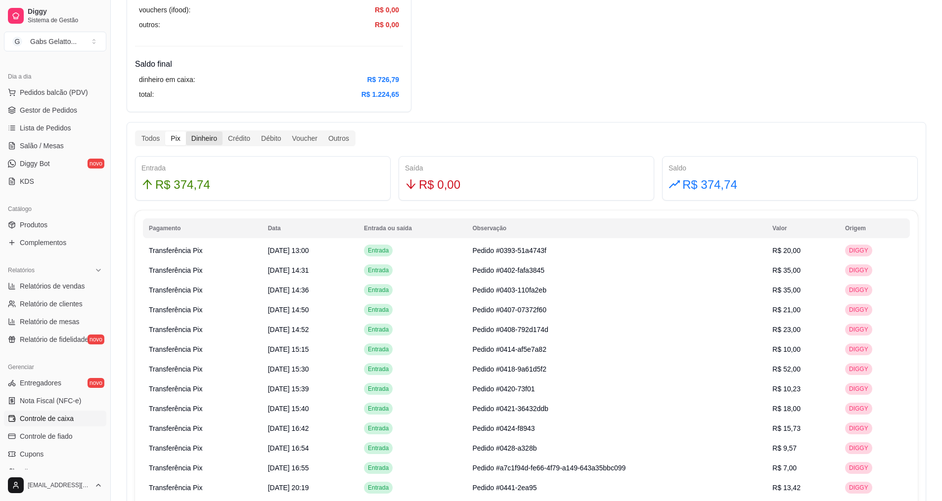
click at [196, 139] on div "Dinheiro" at bounding box center [204, 139] width 37 height 14
click at [186, 132] on input "Dinheiro" at bounding box center [186, 132] width 0 height 0
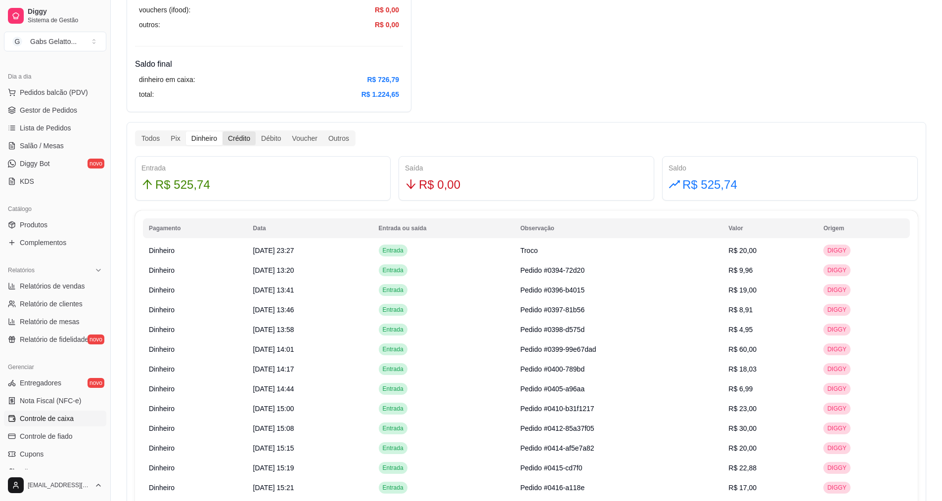
click at [245, 140] on div "Crédito" at bounding box center [238, 139] width 33 height 14
click at [222, 132] on input "Crédito" at bounding box center [222, 132] width 0 height 0
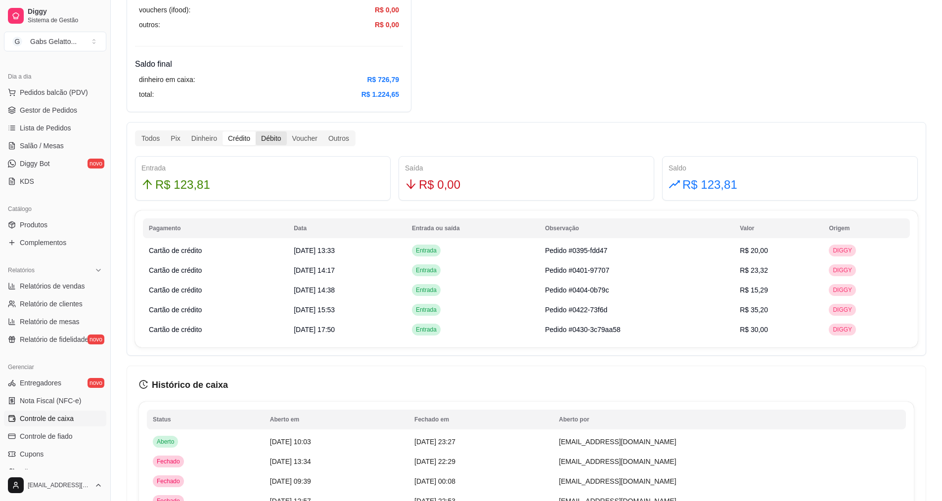
click at [264, 137] on div "Débito" at bounding box center [271, 139] width 31 height 14
click at [256, 132] on input "Débito" at bounding box center [256, 132] width 0 height 0
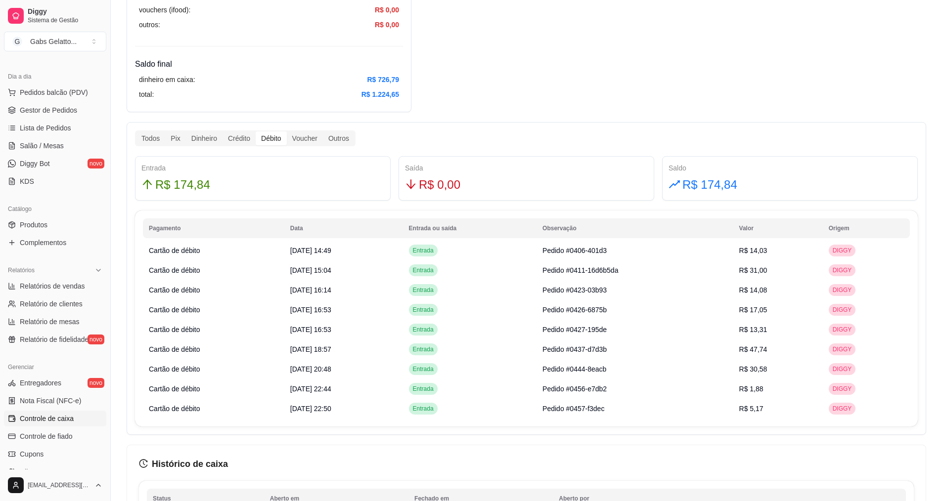
drag, startPoint x: 265, startPoint y: 146, endPoint x: 353, endPoint y: 101, distance: 98.8
click at [353, 101] on div "dinheiro em caixa: R$ 726,79 total: R$ 1.224,65" at bounding box center [269, 87] width 268 height 34
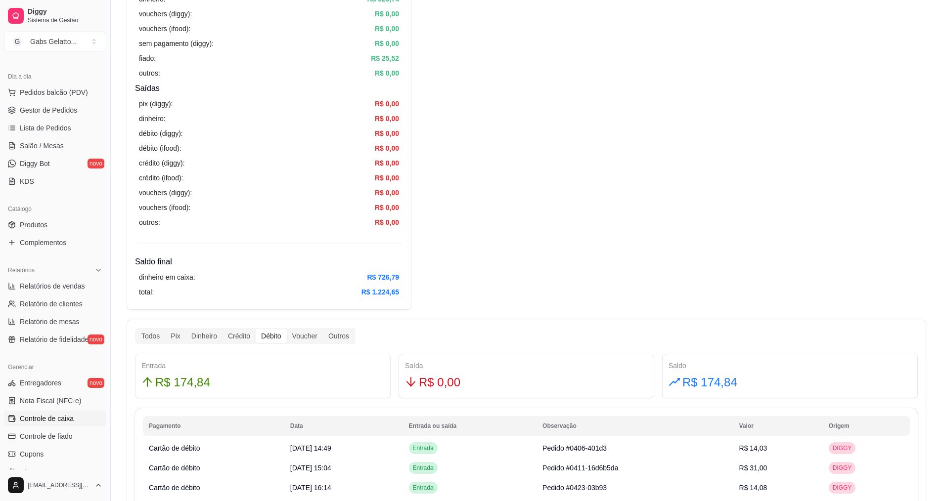
scroll to position [99, 0]
